Goal: Task Accomplishment & Management: Complete application form

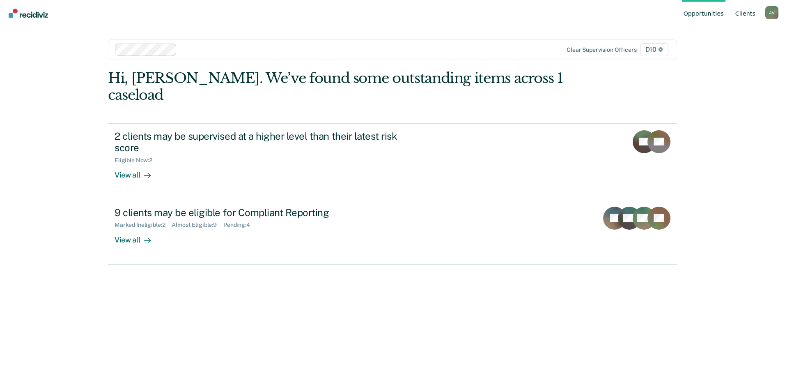
click at [744, 8] on link "Client s" at bounding box center [745, 13] width 23 height 26
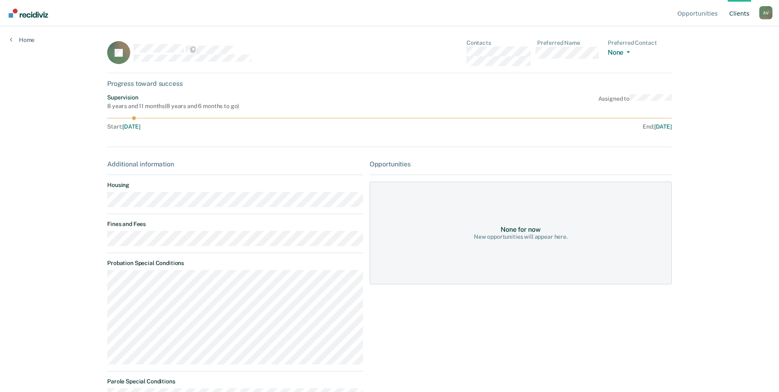
click at [745, 16] on link "Client s" at bounding box center [739, 13] width 23 height 26
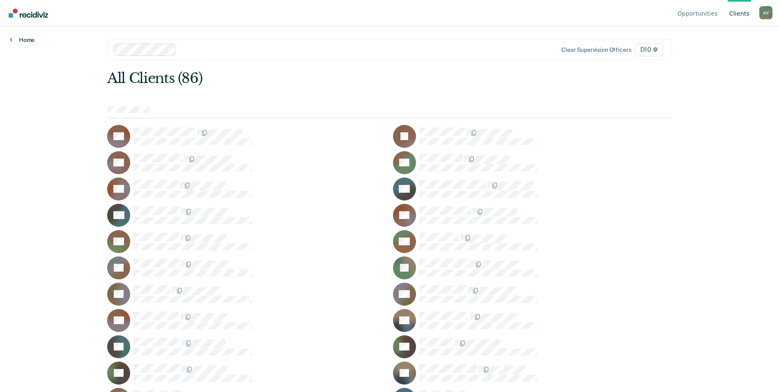
click at [31, 43] on link "Home" at bounding box center [22, 39] width 25 height 7
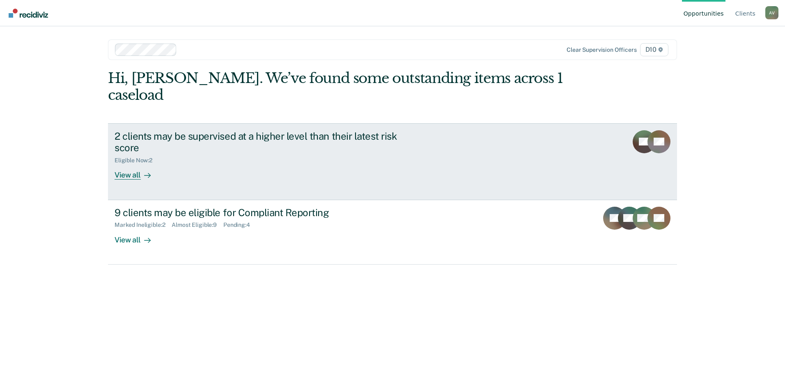
click at [128, 164] on div "View all" at bounding box center [138, 172] width 46 height 16
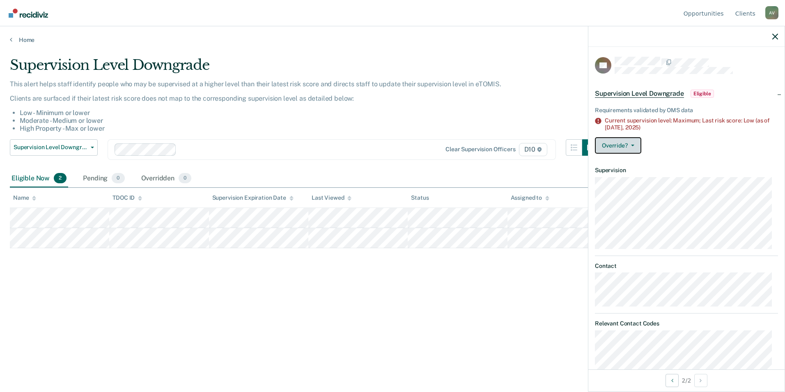
click at [633, 143] on button "Override?" at bounding box center [618, 145] width 46 height 16
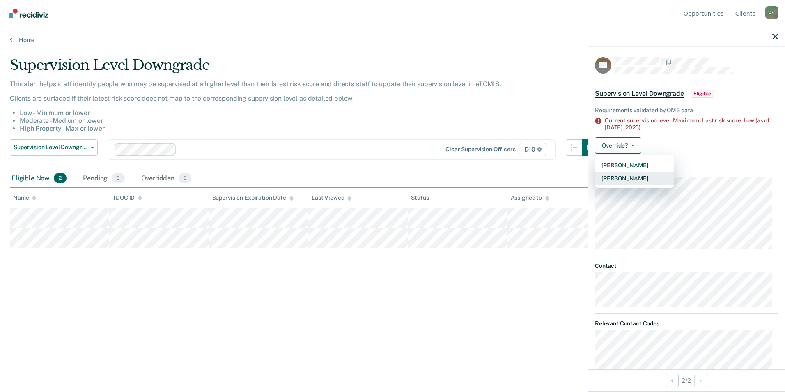
click at [627, 178] on button "[PERSON_NAME]" at bounding box center [634, 178] width 79 height 13
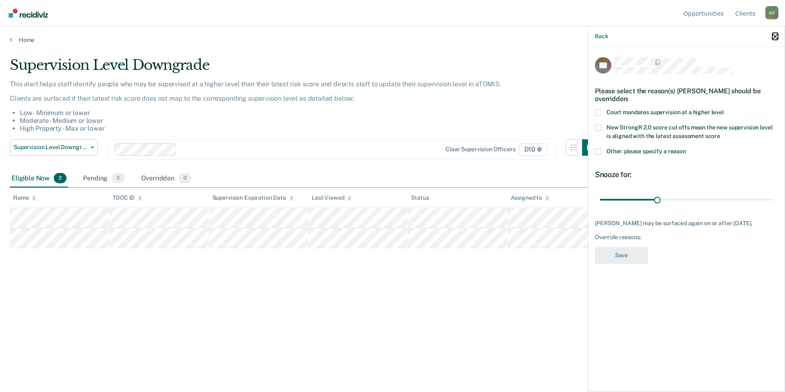
click at [774, 37] on icon "button" at bounding box center [776, 37] width 6 height 6
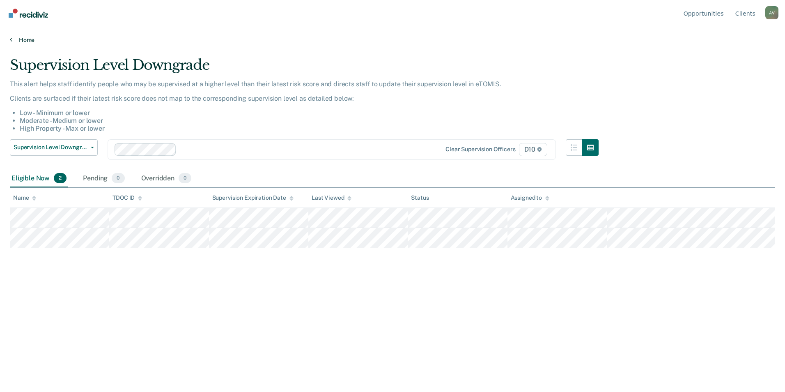
click at [26, 38] on link "Home" at bounding box center [393, 39] width 766 height 7
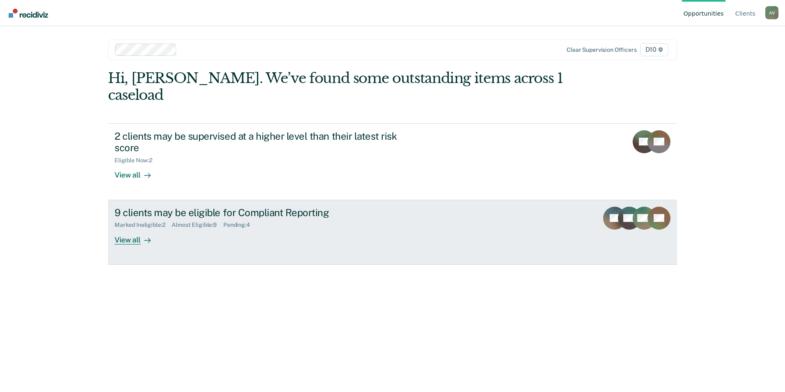
click at [139, 228] on div "View all" at bounding box center [138, 236] width 46 height 16
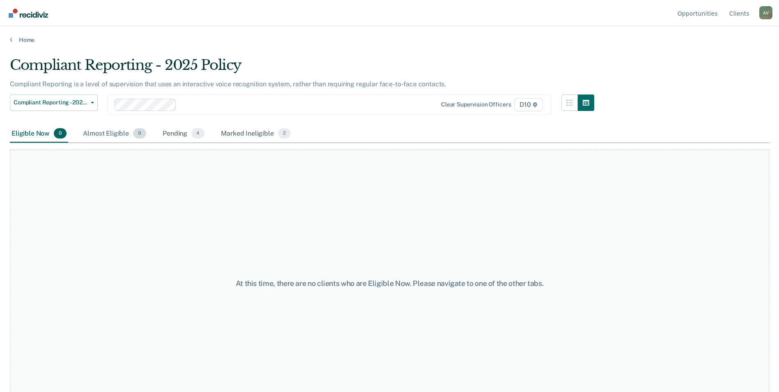
click at [123, 125] on div "Almost Eligible 9" at bounding box center [114, 134] width 67 height 18
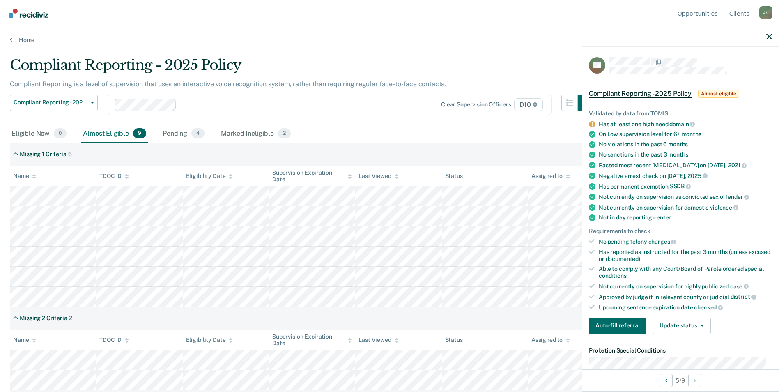
click at [513, 324] on div "Missing 2 Criteria 2" at bounding box center [390, 318] width 760 height 23
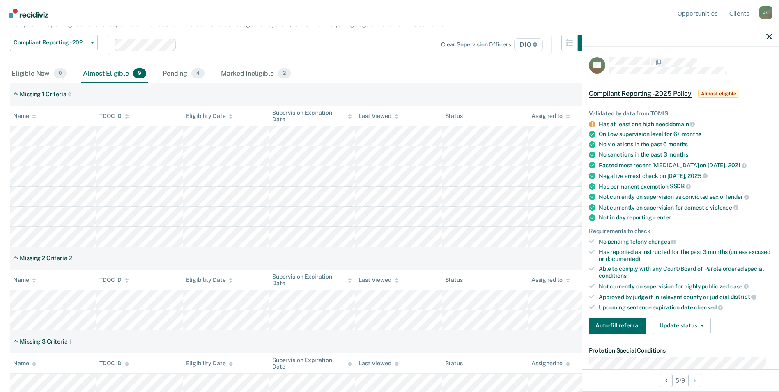
scroll to position [62, 0]
click at [767, 39] on icon "button" at bounding box center [770, 37] width 6 height 6
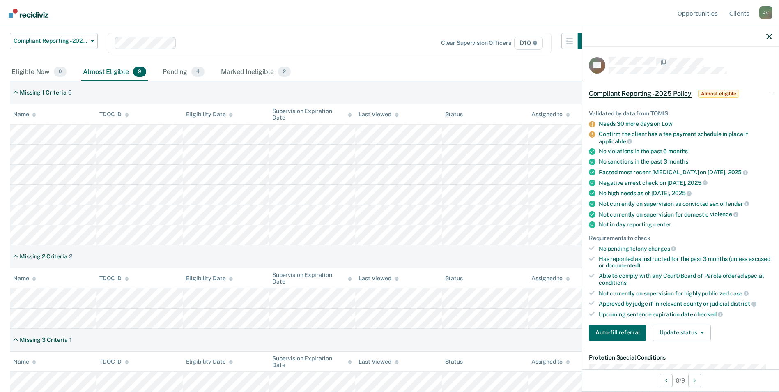
click at [485, 260] on div "Missing 2 Criteria 2" at bounding box center [390, 256] width 760 height 23
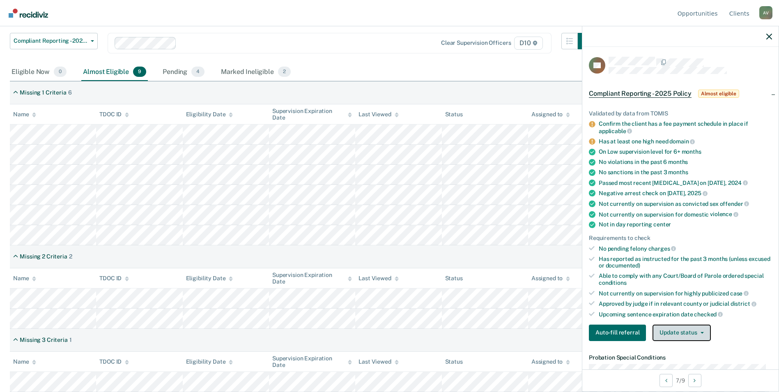
click at [689, 338] on button "Update status" at bounding box center [682, 333] width 58 height 16
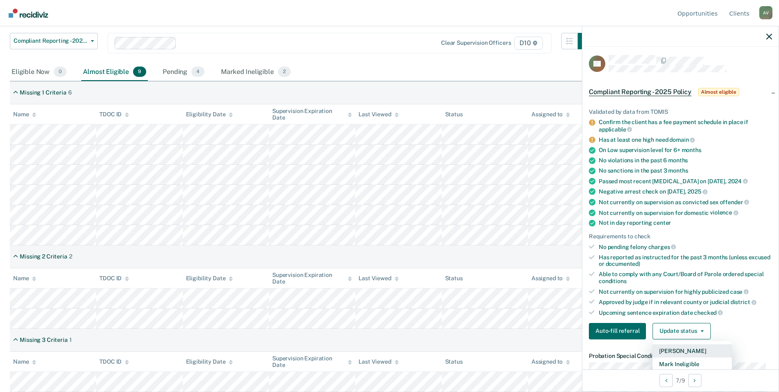
click at [684, 347] on button "[PERSON_NAME]" at bounding box center [692, 350] width 79 height 13
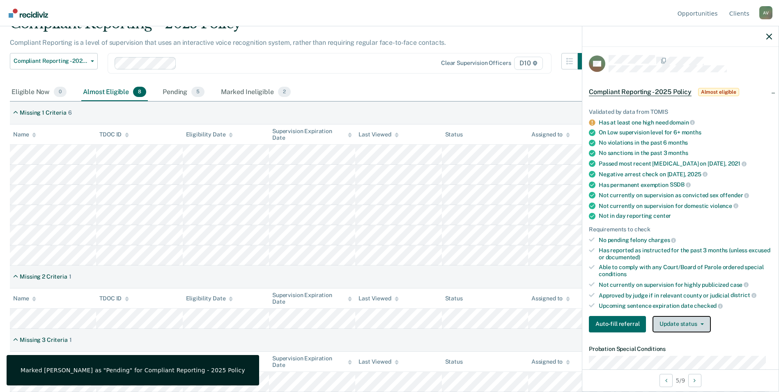
click at [693, 329] on button "Update status" at bounding box center [682, 324] width 58 height 16
click at [682, 346] on button "[PERSON_NAME]" at bounding box center [692, 343] width 79 height 13
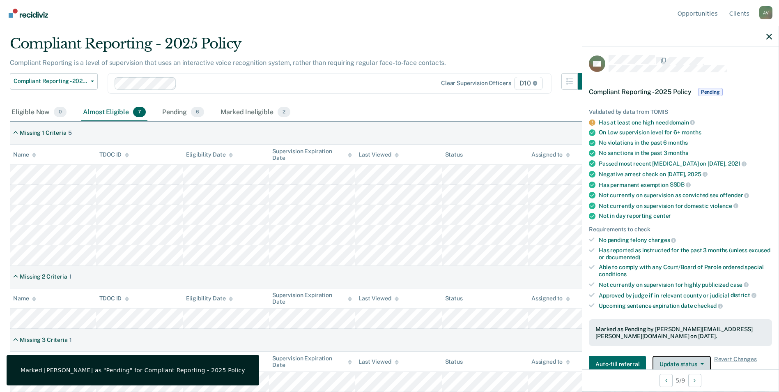
scroll to position [21, 0]
click at [770, 38] on icon "button" at bounding box center [770, 37] width 6 height 6
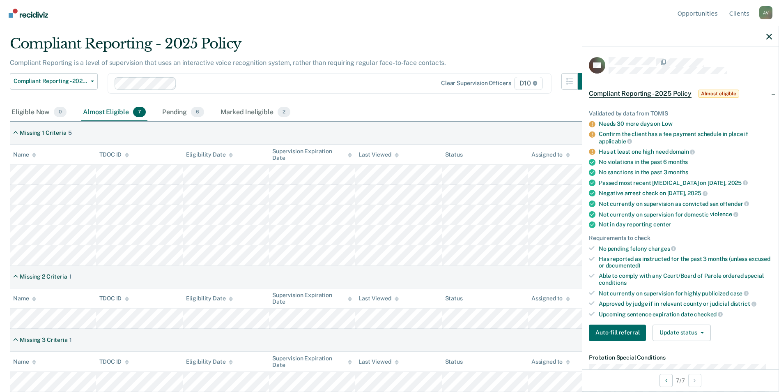
click at [496, 133] on div "Missing 1 Criteria 5" at bounding box center [390, 133] width 760 height 23
click at [778, 35] on div at bounding box center [681, 36] width 196 height 21
click at [767, 37] on icon "button" at bounding box center [770, 37] width 6 height 6
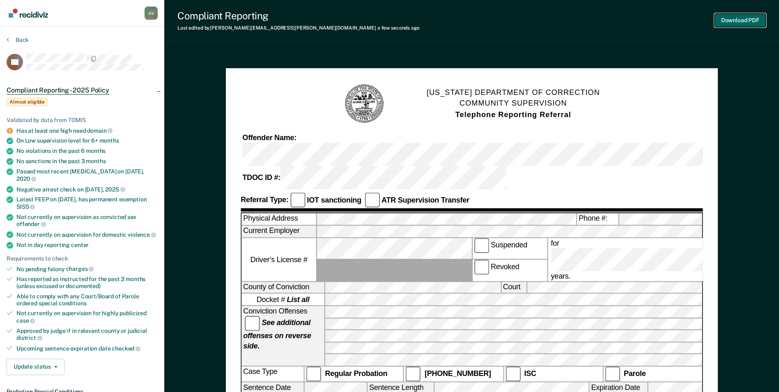
click at [735, 17] on button "Download PDF" at bounding box center [740, 21] width 51 height 14
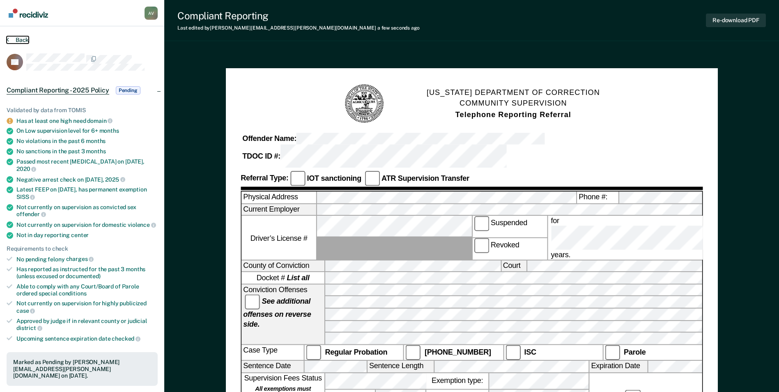
click at [21, 42] on button "Back" at bounding box center [18, 39] width 22 height 7
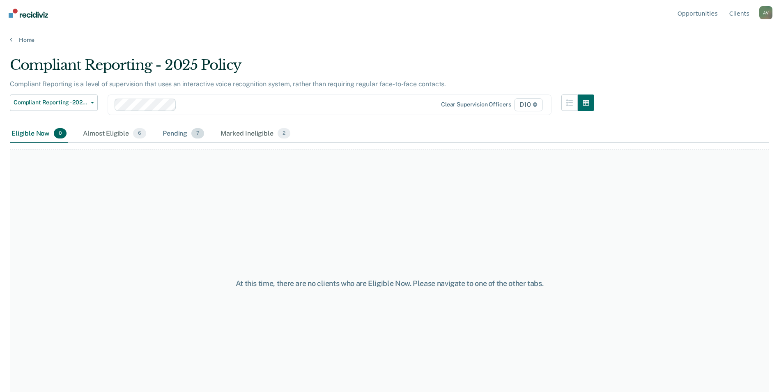
click at [167, 132] on div "Pending 7" at bounding box center [183, 134] width 45 height 18
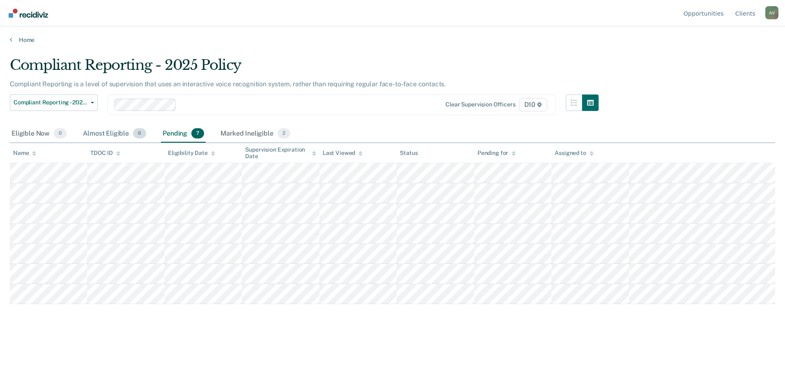
click at [123, 136] on div "Almost Eligible 6" at bounding box center [114, 134] width 67 height 18
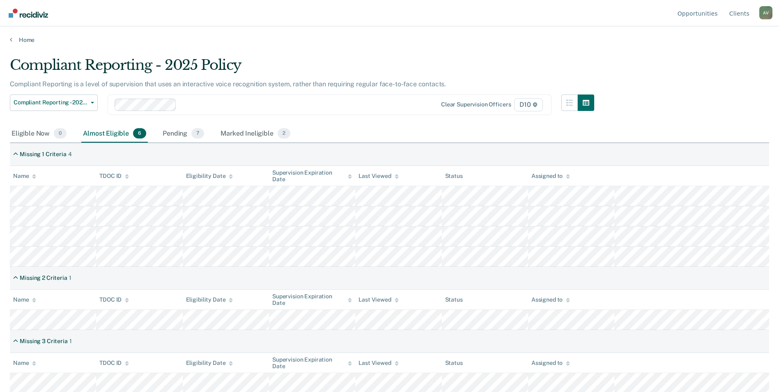
scroll to position [1, 0]
click at [252, 128] on div "Marked Ineligible 2" at bounding box center [255, 133] width 73 height 18
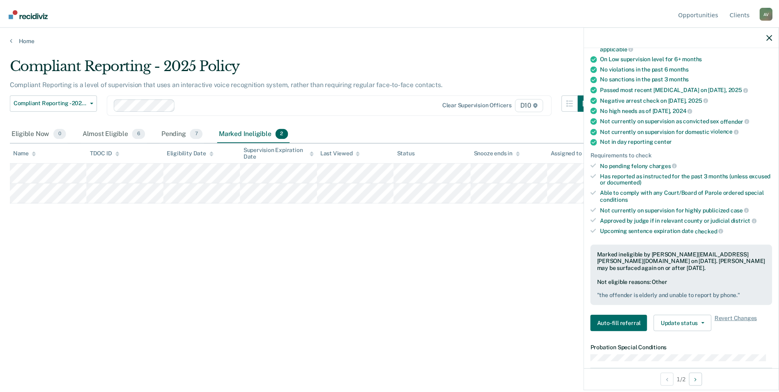
scroll to position [164, 0]
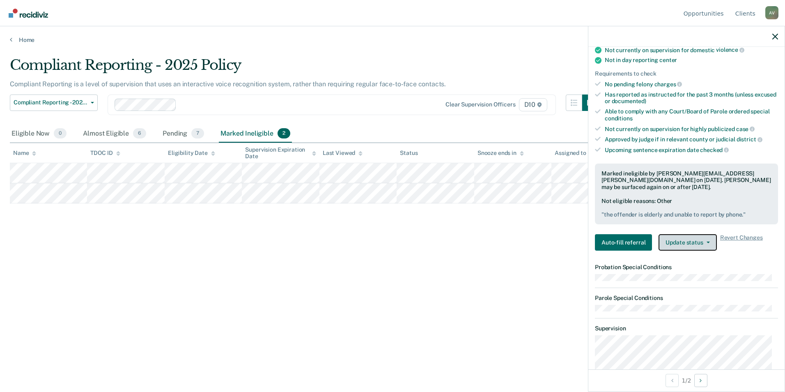
click at [671, 245] on button "Update status" at bounding box center [688, 242] width 58 height 16
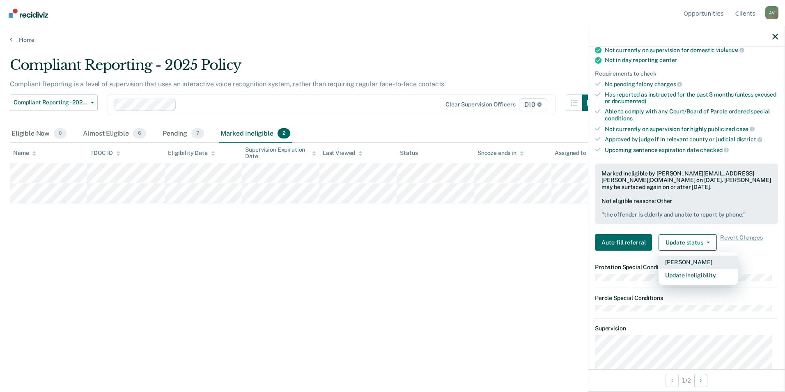
click at [675, 262] on button "[PERSON_NAME]" at bounding box center [698, 262] width 79 height 13
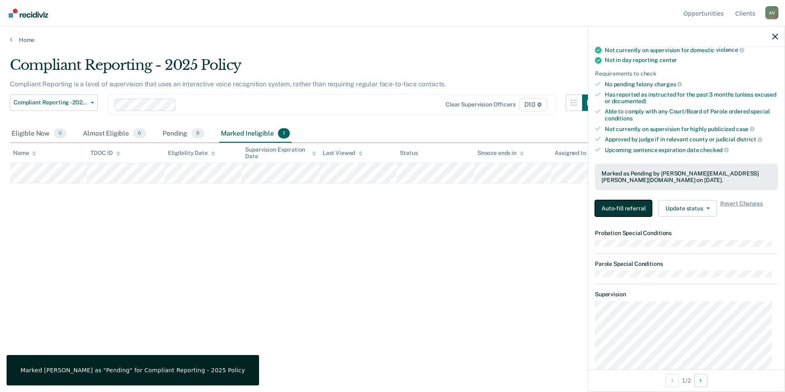
click at [628, 203] on button "Auto-fill referral" at bounding box center [623, 208] width 57 height 16
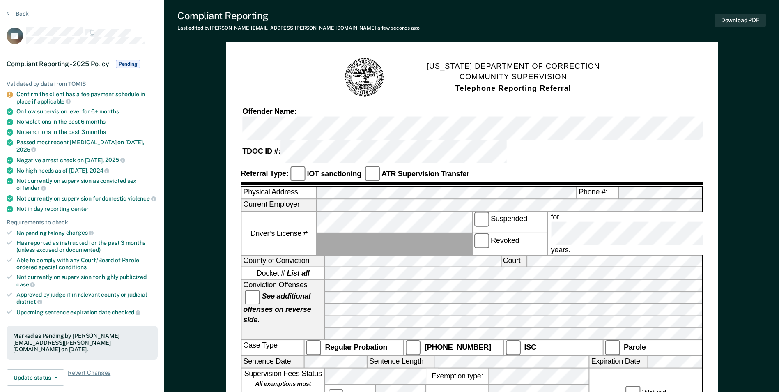
scroll to position [12, 0]
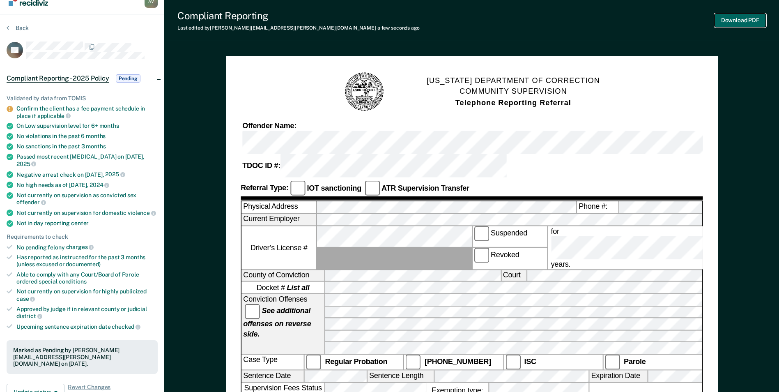
click at [753, 17] on button "Download PDF" at bounding box center [740, 21] width 51 height 14
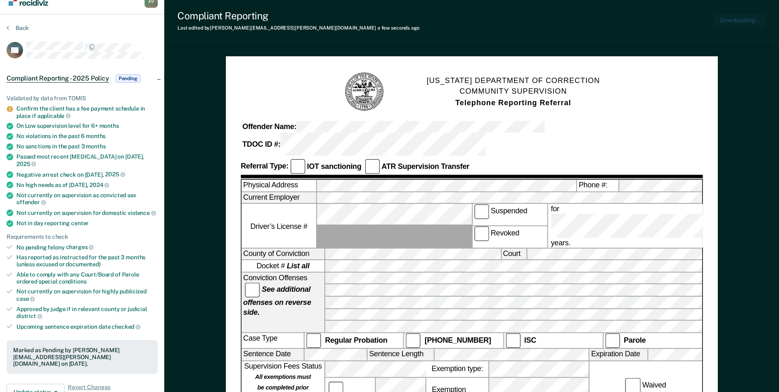
scroll to position [0, 0]
